Goal: Task Accomplishment & Management: Manage account settings

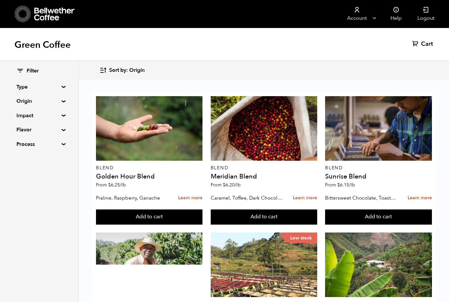
click at [19, 103] on summary "Origin" at bounding box center [38, 101] width 45 height 8
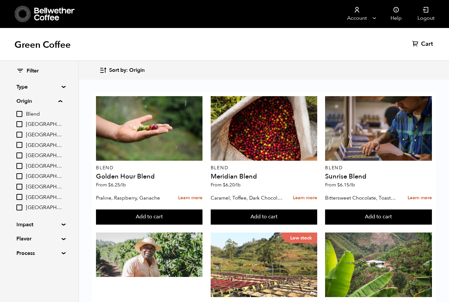
click at [32, 173] on span "[GEOGRAPHIC_DATA]" at bounding box center [44, 176] width 36 height 7
click at [0, 0] on input "[GEOGRAPHIC_DATA]" at bounding box center [0, 0] width 0 height 0
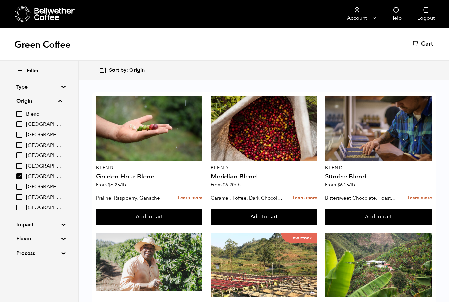
checkbox input "true"
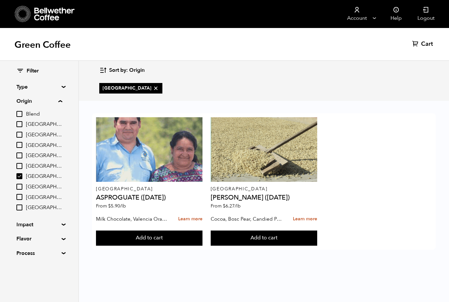
click at [17, 183] on input "[GEOGRAPHIC_DATA]" at bounding box center [19, 186] width 6 height 6
checkbox input "true"
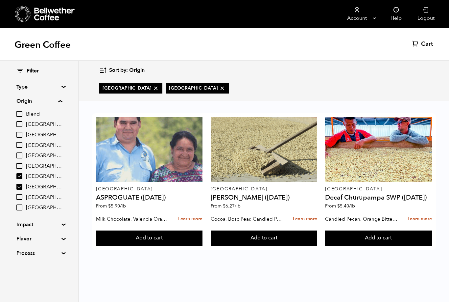
click at [21, 174] on input "[GEOGRAPHIC_DATA]" at bounding box center [19, 176] width 6 height 6
checkbox input "false"
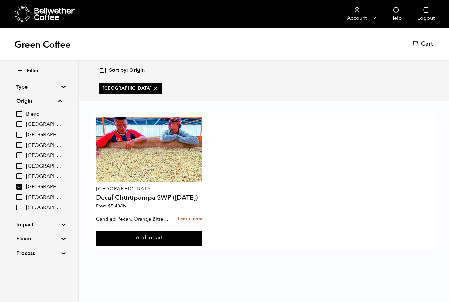
click at [20, 183] on input "[GEOGRAPHIC_DATA]" at bounding box center [19, 186] width 6 height 6
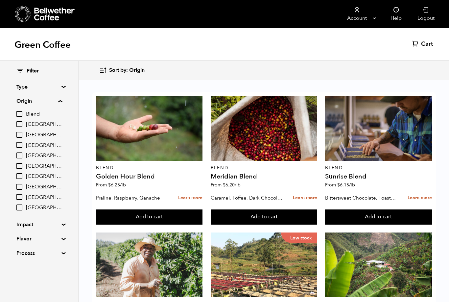
click at [19, 185] on input "[GEOGRAPHIC_DATA]" at bounding box center [19, 186] width 6 height 6
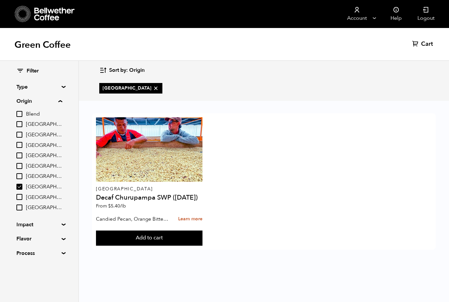
click at [17, 186] on input "[GEOGRAPHIC_DATA]" at bounding box center [19, 186] width 6 height 6
checkbox input "false"
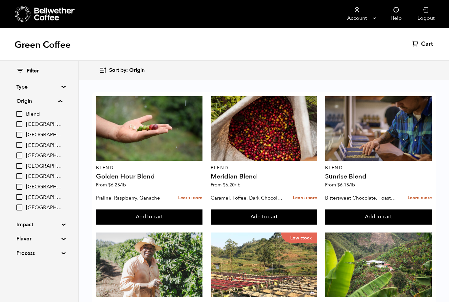
click at [23, 222] on summary "Impact" at bounding box center [38, 224] width 45 height 8
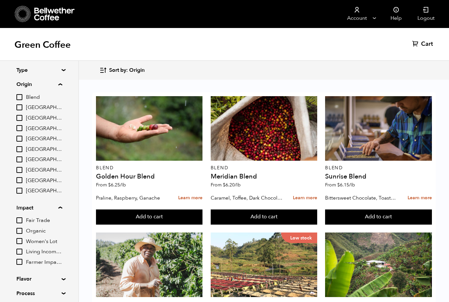
scroll to position [16, 0]
click at [27, 207] on summary "Impact" at bounding box center [39, 208] width 46 height 8
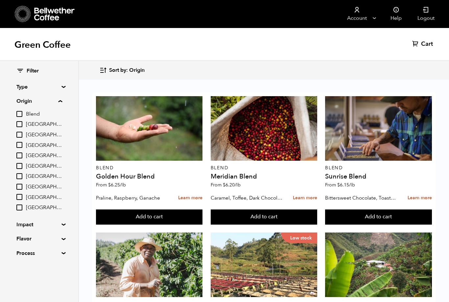
click at [361, 26] on link "Account" at bounding box center [357, 14] width 40 height 28
click at [359, 18] on link "Account" at bounding box center [357, 14] width 40 height 28
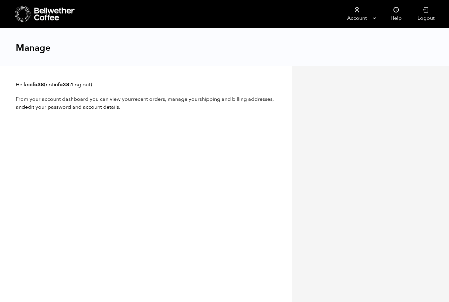
click at [364, 16] on link "Account" at bounding box center [357, 14] width 40 height 28
click at [368, 19] on link "Account" at bounding box center [357, 14] width 40 height 28
click at [371, 18] on link "Account" at bounding box center [357, 14] width 40 height 28
click at [426, 14] on link "Logout" at bounding box center [426, 14] width 33 height 28
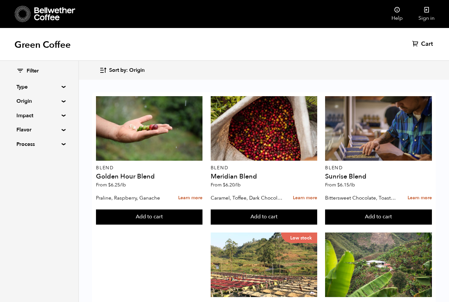
scroll to position [407, 0]
